Goal: Task Accomplishment & Management: Complete application form

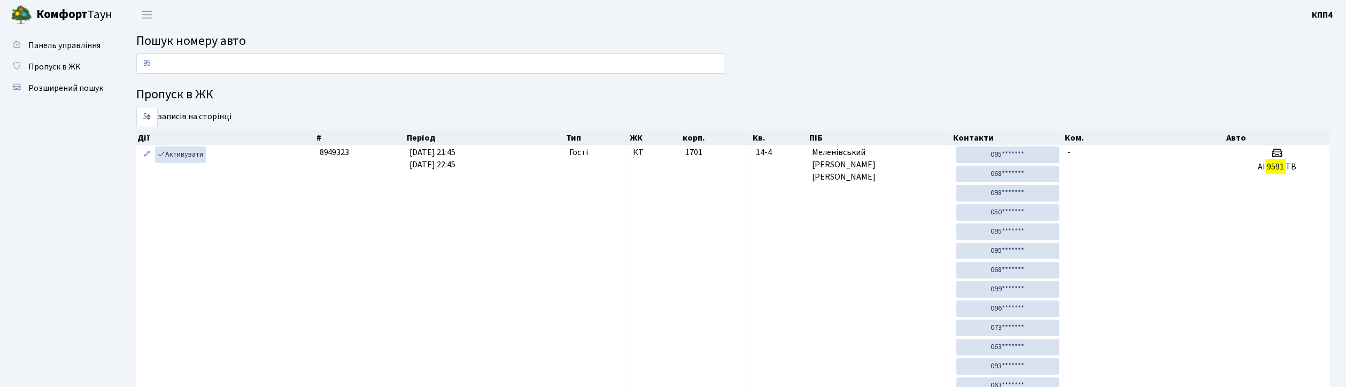
type input "9"
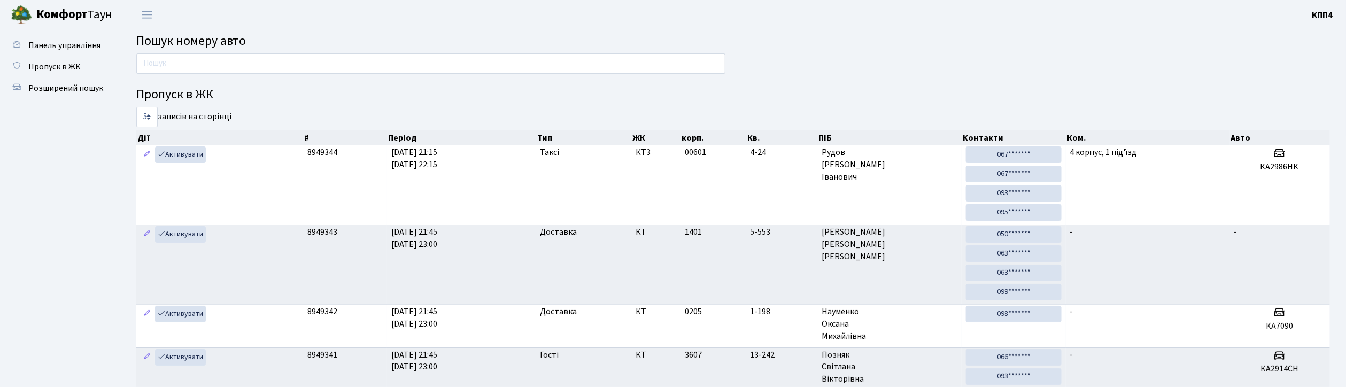
drag, startPoint x: 77, startPoint y: 174, endPoint x: 47, endPoint y: 174, distance: 30.5
click at [195, 60] on input "text" at bounding box center [430, 63] width 589 height 20
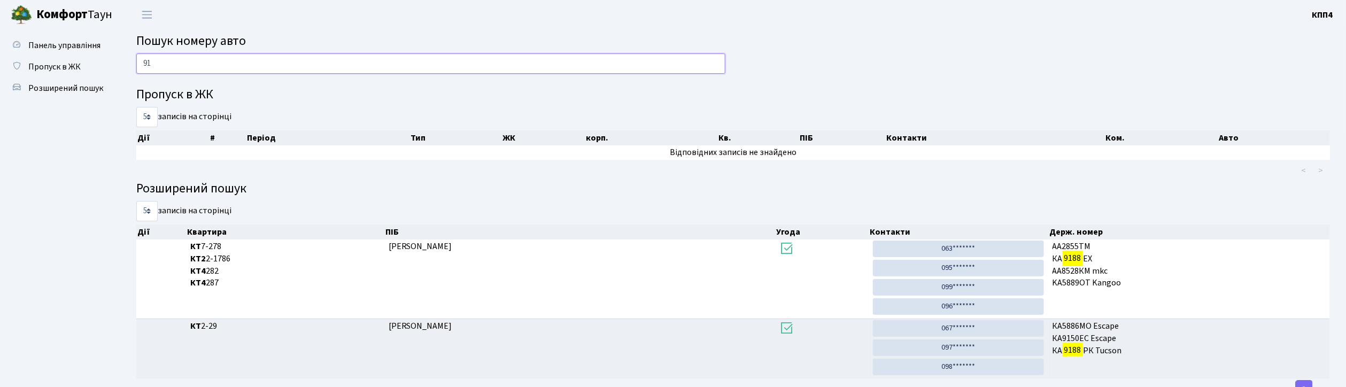
type input "9"
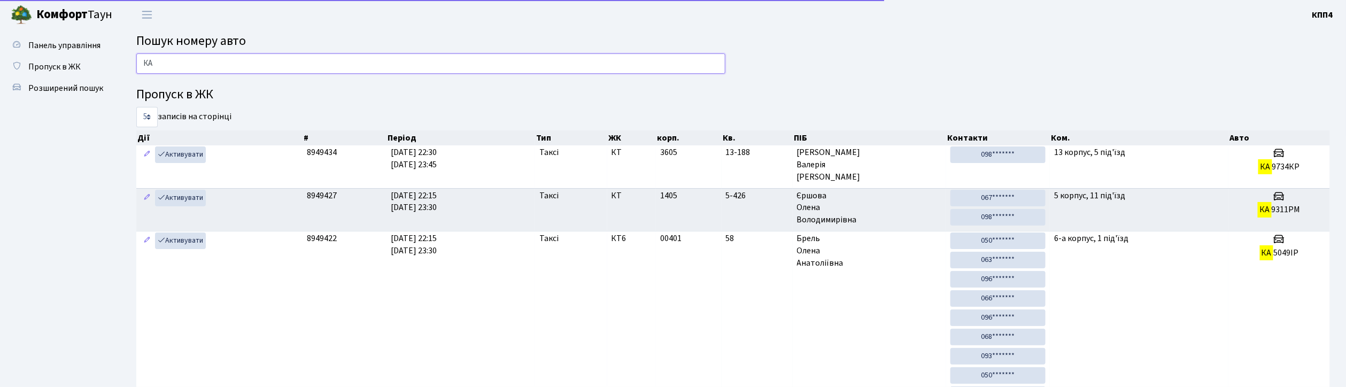
type input "[PERSON_NAME]"
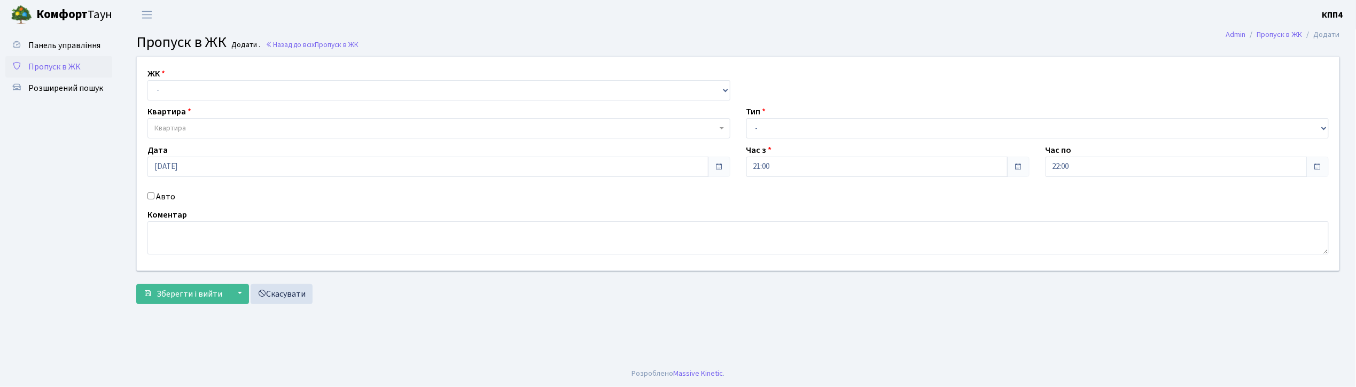
click at [150, 198] on input "Авто" at bounding box center [151, 195] width 7 height 7
checkbox input "true"
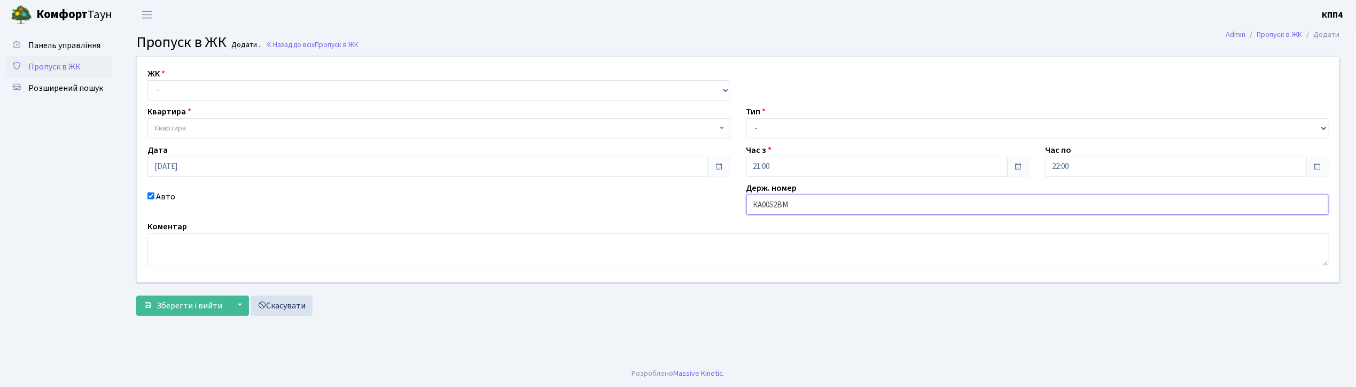
type input "КА0052ВМ"
click at [186, 87] on select "- КТ, вул. Регенераторна, 4 КТ2, просп. Соборності, 17 КТ3, вул. Березнева, 16 …" at bounding box center [439, 90] width 583 height 20
select select "271"
click at [148, 80] on select "- КТ, вул. Регенераторна, 4 КТ2, просп. Соборності, 17 КТ3, вул. Березнева, 16 …" at bounding box center [439, 90] width 583 height 20
select select
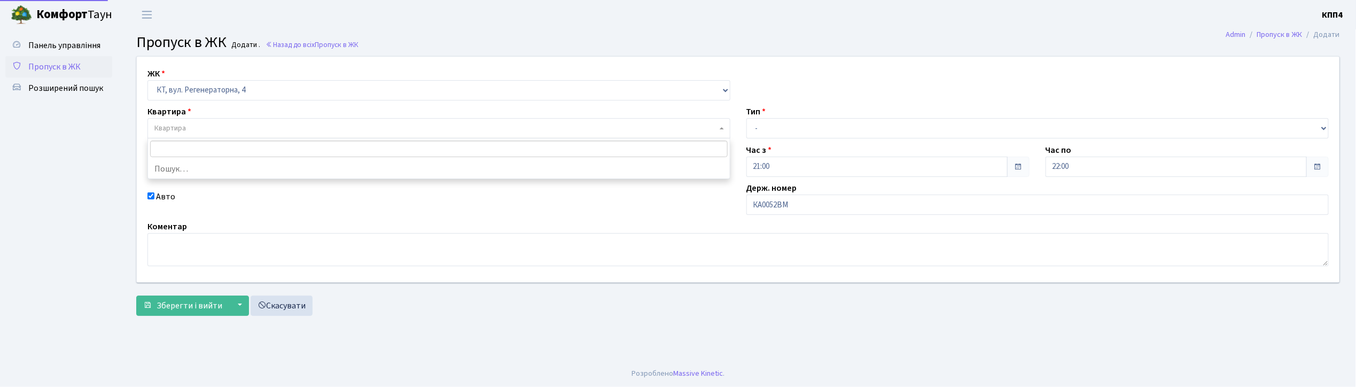
click at [203, 127] on span "Квартира" at bounding box center [435, 128] width 563 height 11
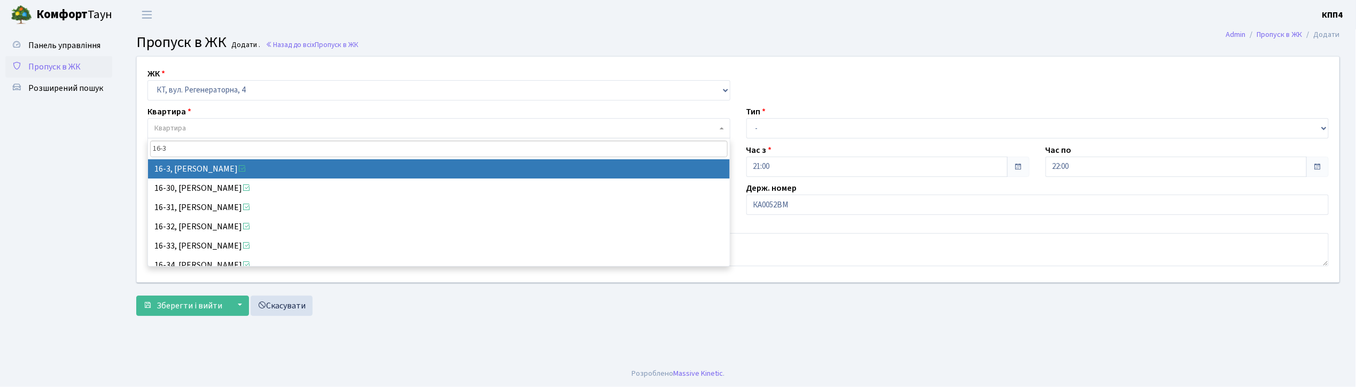
type input "16-3"
select select "8564"
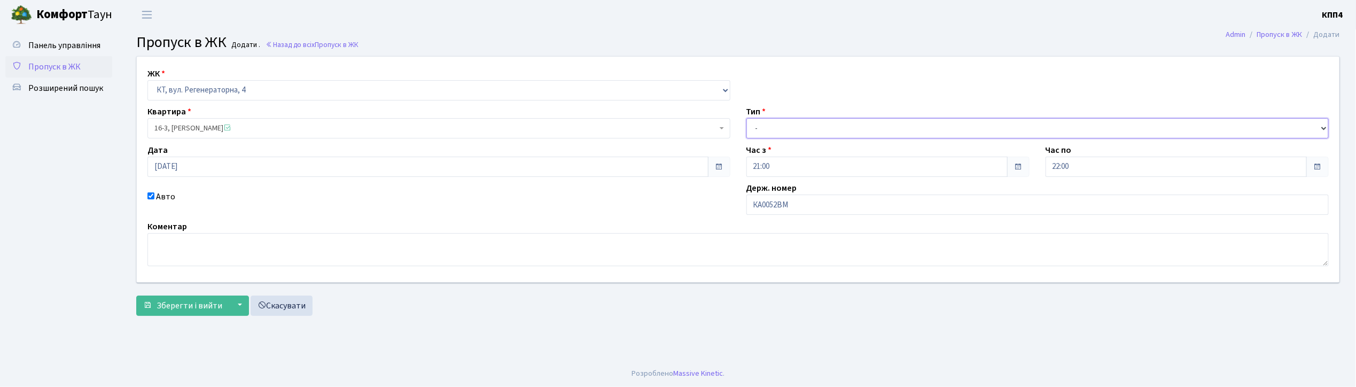
click at [787, 128] on select "- Доставка Таксі Гості Сервіс" at bounding box center [1038, 128] width 583 height 20
select select "2"
click at [747, 118] on select "- Доставка Таксі Гості Сервіс" at bounding box center [1038, 128] width 583 height 20
click at [196, 306] on span "Зберегти і вийти" at bounding box center [190, 306] width 66 height 12
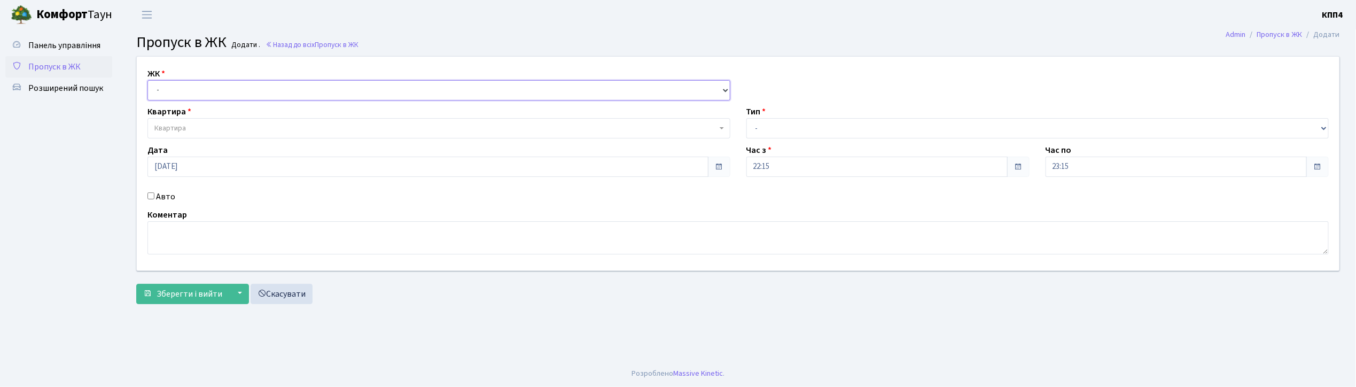
click at [167, 86] on select "- КТ, вул. Регенераторна, 4 КТ2, просп. Соборності, 17 КТ3, вул. Березнева, 16 …" at bounding box center [439, 90] width 583 height 20
select select "271"
click at [148, 80] on select "- КТ, вул. Регенераторна, 4 КТ2, просп. Соборності, 17 КТ3, вул. Березнева, 16 …" at bounding box center [439, 90] width 583 height 20
select select
click at [175, 133] on span "Квартира" at bounding box center [170, 128] width 32 height 11
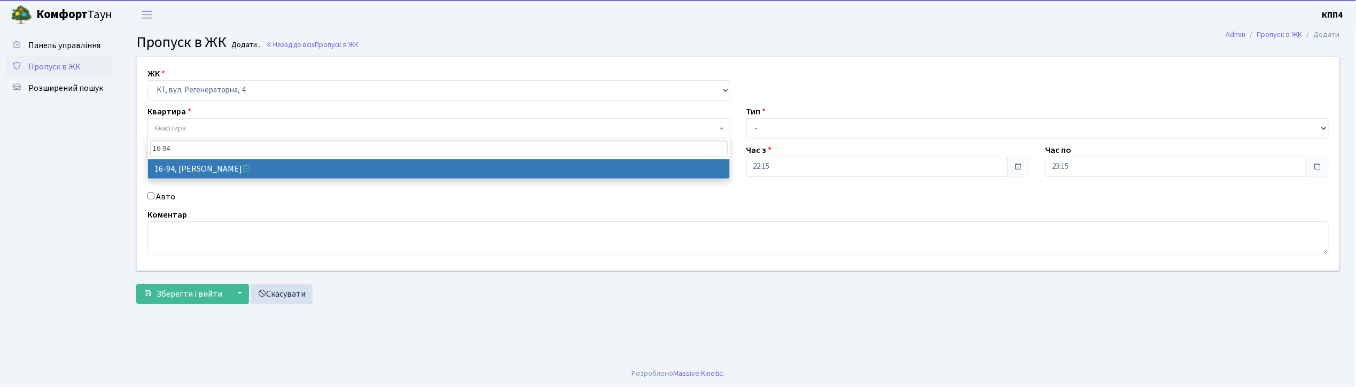
type input "16-94"
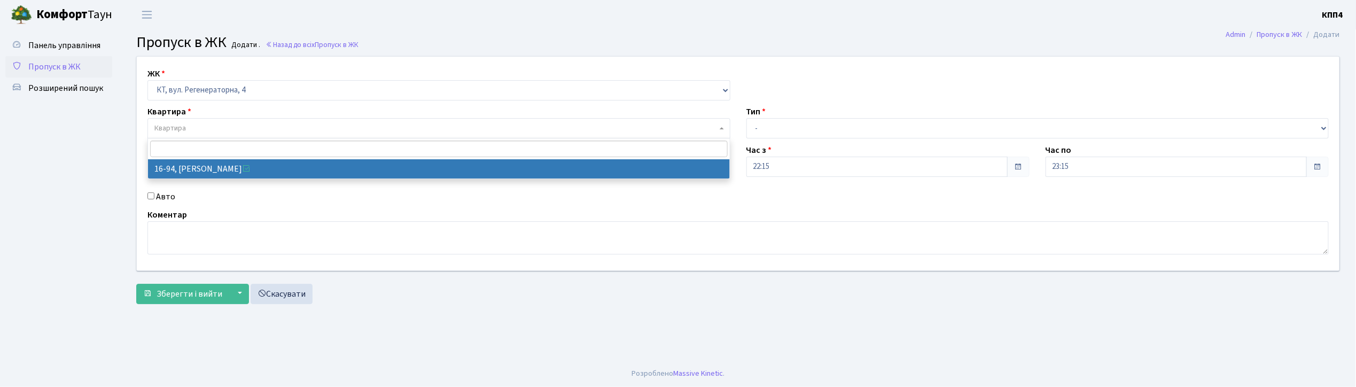
select select "8655"
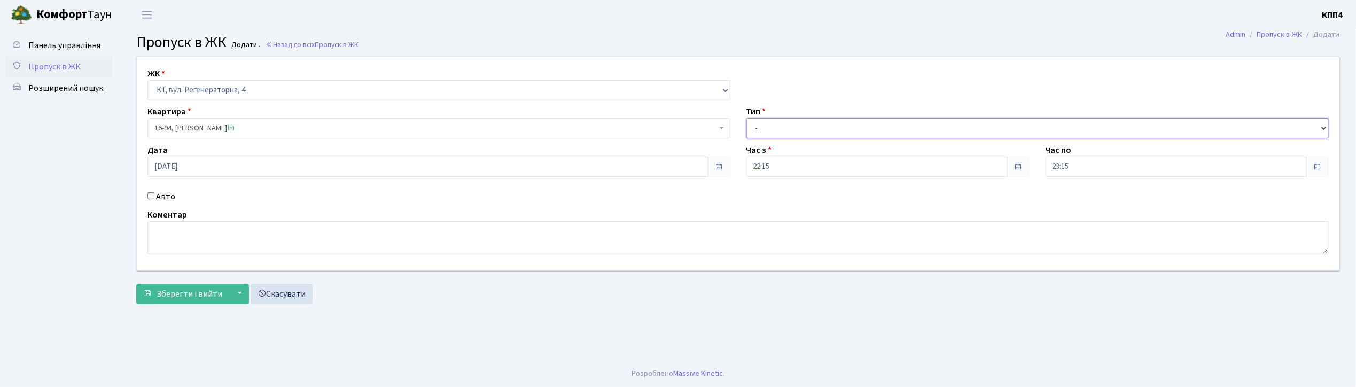
click at [817, 133] on select "- Доставка Таксі Гості Сервіс" at bounding box center [1038, 128] width 583 height 20
select select "1"
click at [747, 118] on select "- Доставка Таксі Гості Сервіс" at bounding box center [1038, 128] width 583 height 20
click at [178, 299] on span "Зберегти і вийти" at bounding box center [190, 294] width 66 height 12
